Goal: Check status: Check status

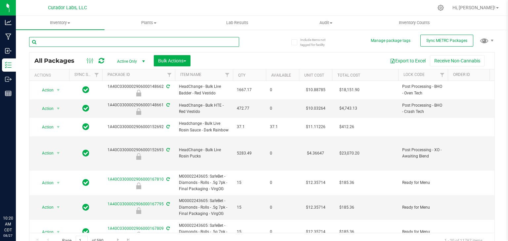
click at [66, 40] on input "text" at bounding box center [134, 42] width 210 height 10
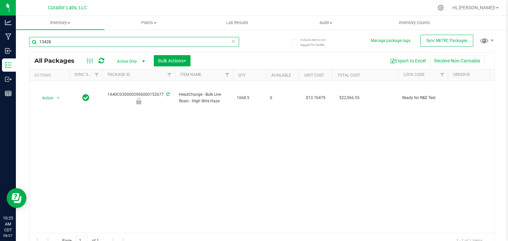
type input "134288"
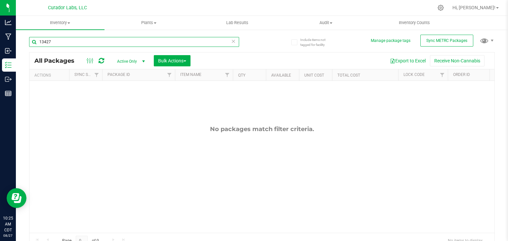
type input "134277"
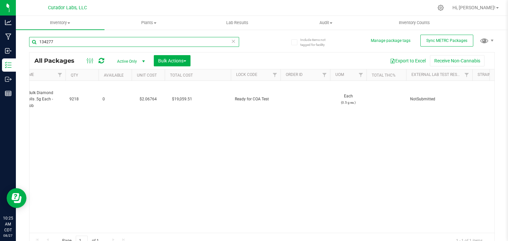
scroll to position [0, 158]
